Goal: Entertainment & Leisure: Consume media (video, audio)

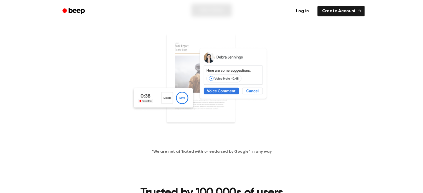
scroll to position [95, 0]
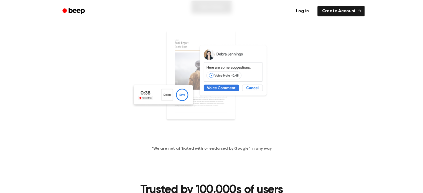
click at [156, 93] on img at bounding box center [211, 83] width 161 height 107
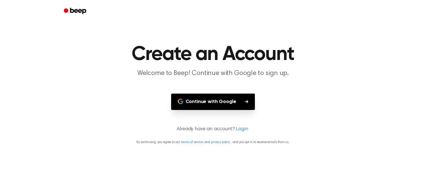
click at [210, 101] on button "Continue with Google" at bounding box center [213, 102] width 84 height 16
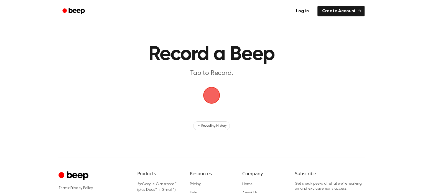
click at [288, 85] on main "Record a Beep Tap to Record. Recording History" at bounding box center [211, 65] width 423 height 130
click at [215, 98] on span "button" at bounding box center [211, 95] width 17 height 17
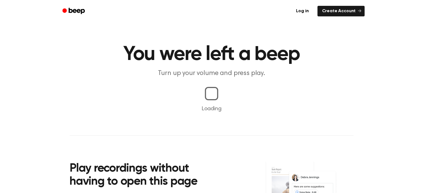
click at [218, 101] on main "You were left a beep Turn up your volume and press play. Loading Play recording…" at bounding box center [211, 130] width 423 height 260
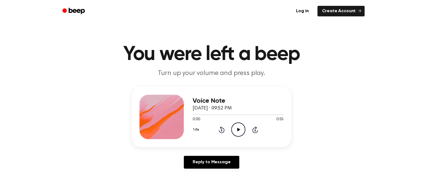
click at [238, 132] on icon "Play Audio" at bounding box center [238, 129] width 14 height 14
click at [244, 130] on icon "Play Audio" at bounding box center [238, 129] width 14 height 14
click at [239, 134] on icon "Play Audio" at bounding box center [238, 129] width 14 height 14
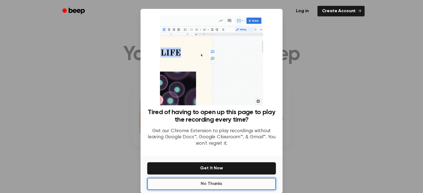
click at [185, 186] on button "No Thanks" at bounding box center [211, 184] width 129 height 12
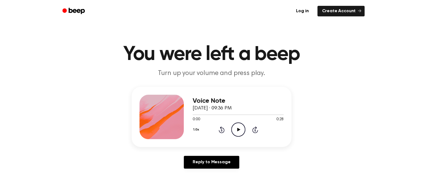
click at [234, 127] on icon "Play Audio" at bounding box center [238, 129] width 14 height 14
click at [236, 136] on circle at bounding box center [239, 130] width 14 height 14
click at [238, 129] on icon at bounding box center [238, 130] width 3 height 4
click at [237, 133] on icon "Play Audio" at bounding box center [238, 129] width 14 height 14
click at [238, 132] on icon "Play Audio" at bounding box center [238, 129] width 14 height 14
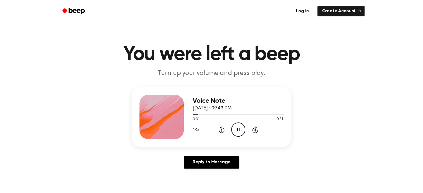
click at [238, 132] on icon "Pause Audio" at bounding box center [238, 129] width 14 height 14
click at [238, 133] on icon "Play Audio" at bounding box center [238, 129] width 14 height 14
click at [236, 132] on icon "Play Audio" at bounding box center [238, 129] width 14 height 14
click at [238, 132] on icon "Play Audio" at bounding box center [238, 129] width 14 height 14
click at [238, 132] on icon "Pause Audio" at bounding box center [238, 129] width 14 height 14
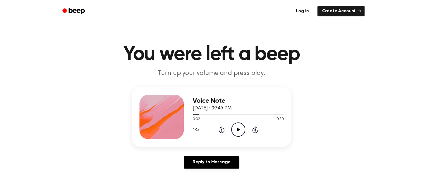
click at [238, 132] on icon "Play Audio" at bounding box center [238, 129] width 14 height 14
click at [233, 131] on icon "Play Audio" at bounding box center [238, 129] width 14 height 14
click at [240, 124] on icon "Play Audio" at bounding box center [238, 129] width 14 height 14
click at [235, 132] on icon "Play Audio" at bounding box center [238, 129] width 14 height 14
click at [238, 128] on icon "Play Audio" at bounding box center [238, 129] width 14 height 14
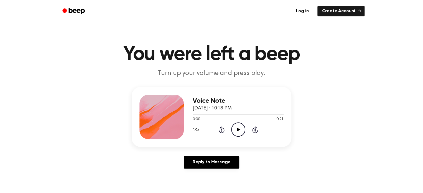
click at [236, 128] on icon "Play Audio" at bounding box center [238, 129] width 14 height 14
click at [240, 123] on circle at bounding box center [239, 130] width 14 height 14
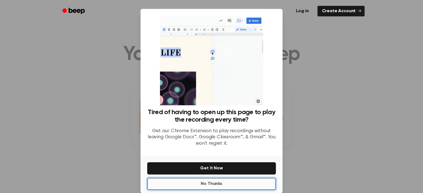
click at [261, 182] on button "No Thanks" at bounding box center [211, 184] width 129 height 12
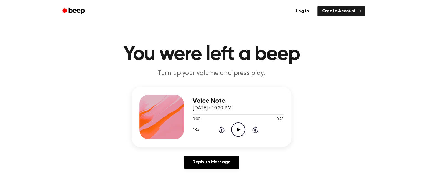
click at [237, 127] on icon "Play Audio" at bounding box center [238, 129] width 14 height 14
click at [238, 127] on icon "Play Audio" at bounding box center [238, 129] width 14 height 14
click at [235, 133] on icon "Play Audio" at bounding box center [238, 129] width 14 height 14
click at [233, 130] on icon "Play Audio" at bounding box center [238, 129] width 14 height 14
click at [233, 131] on icon "Play Audio" at bounding box center [238, 129] width 14 height 14
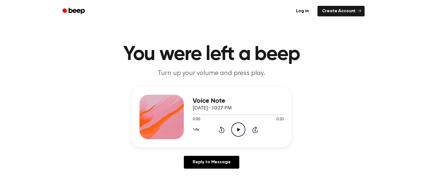
click at [237, 129] on icon "Play Audio" at bounding box center [238, 129] width 14 height 14
